Goal: Transaction & Acquisition: Purchase product/service

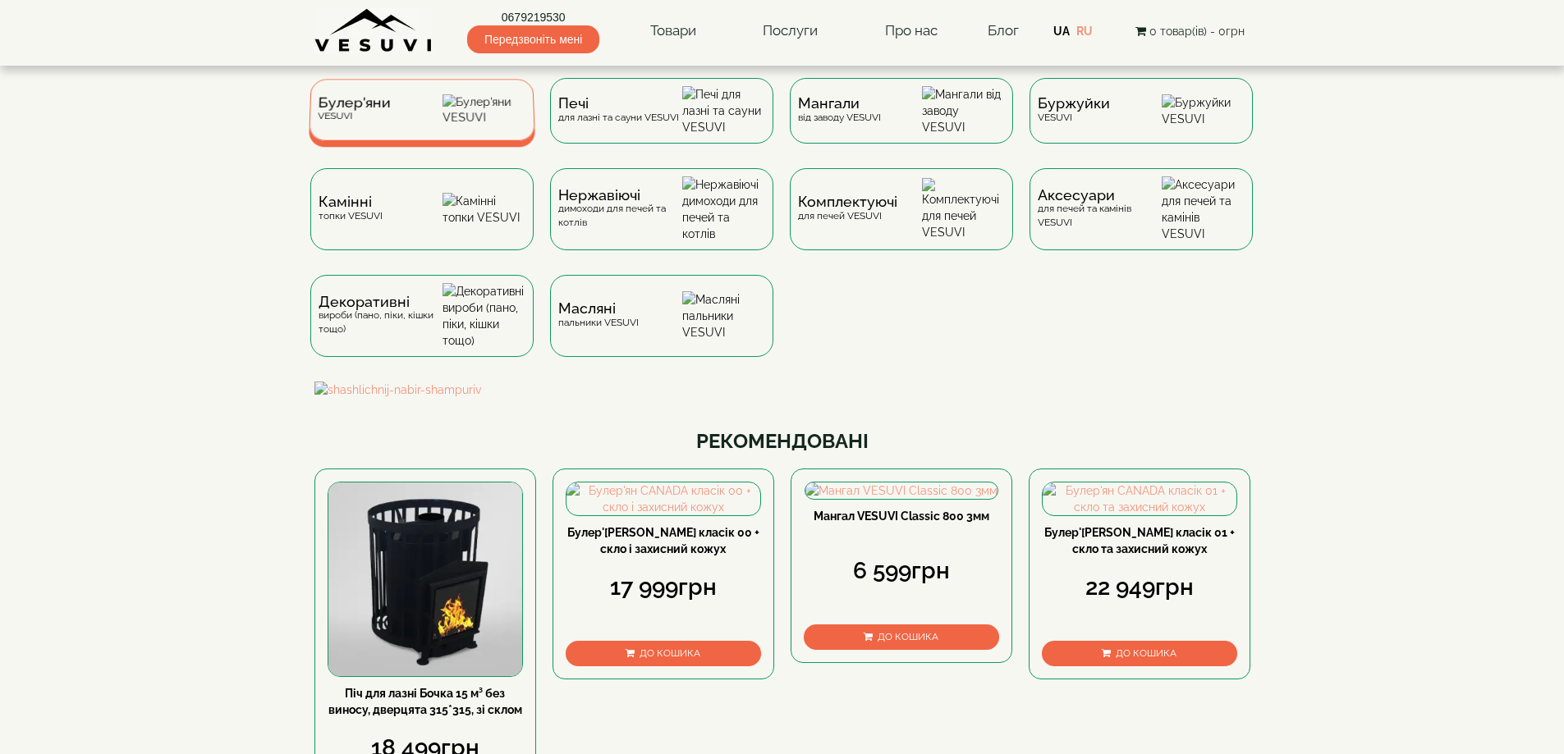
click at [403, 108] on div "[PERSON_NAME]" at bounding box center [422, 110] width 227 height 62
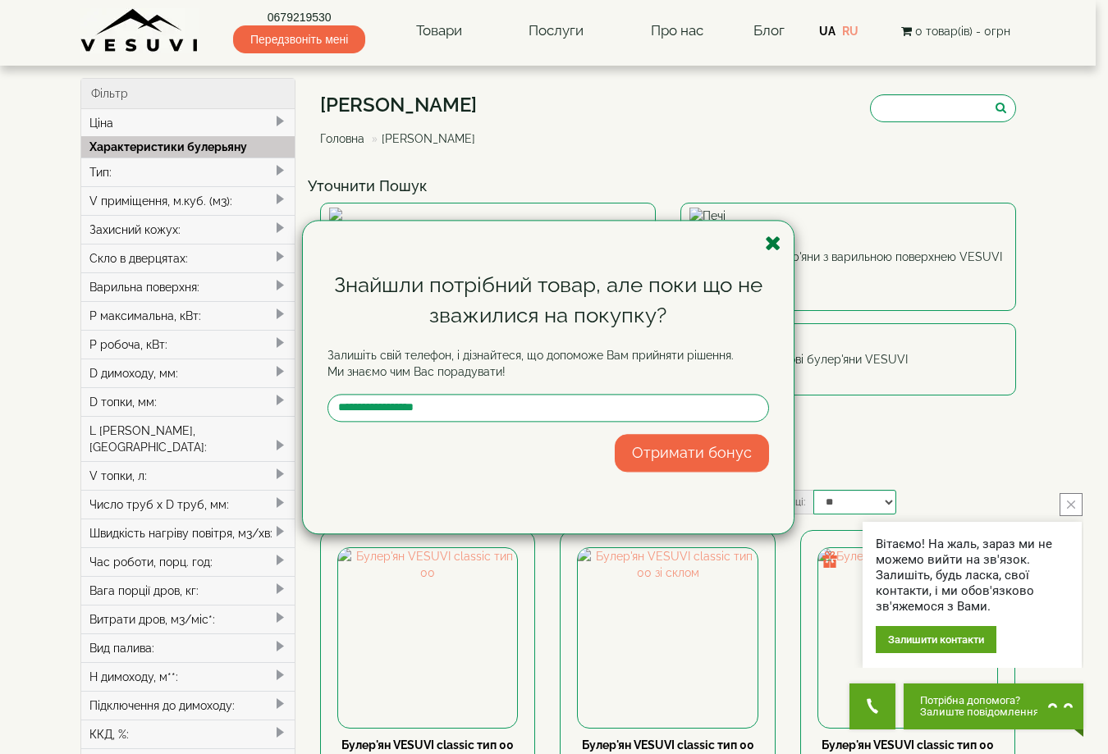
click at [772, 248] on icon "button" at bounding box center [773, 243] width 16 height 21
